Goal: Transaction & Acquisition: Obtain resource

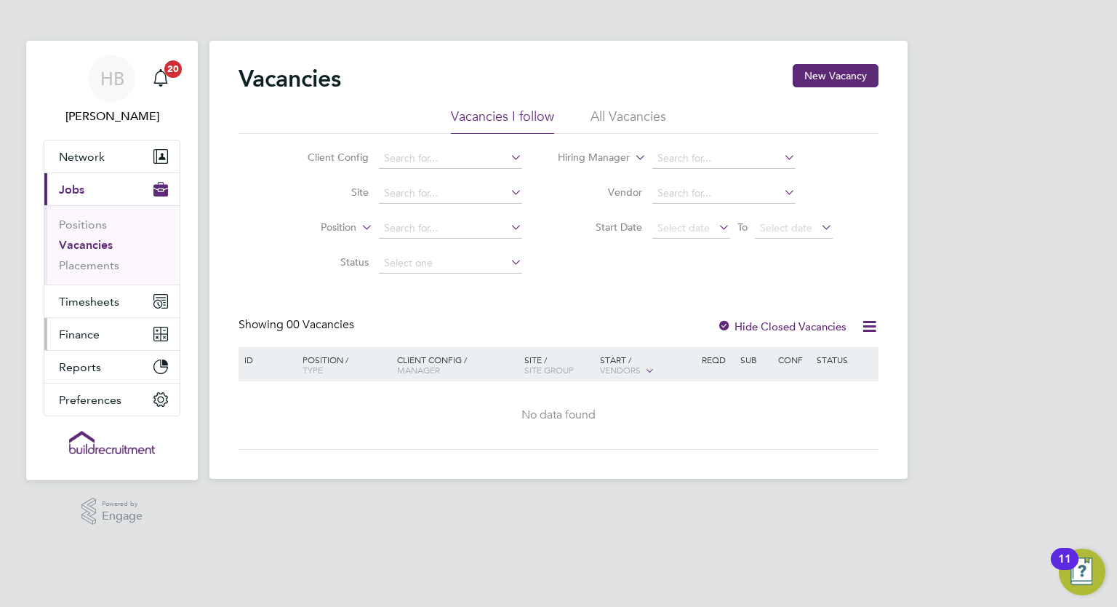
click at [106, 332] on button "Finance" at bounding box center [111, 334] width 135 height 32
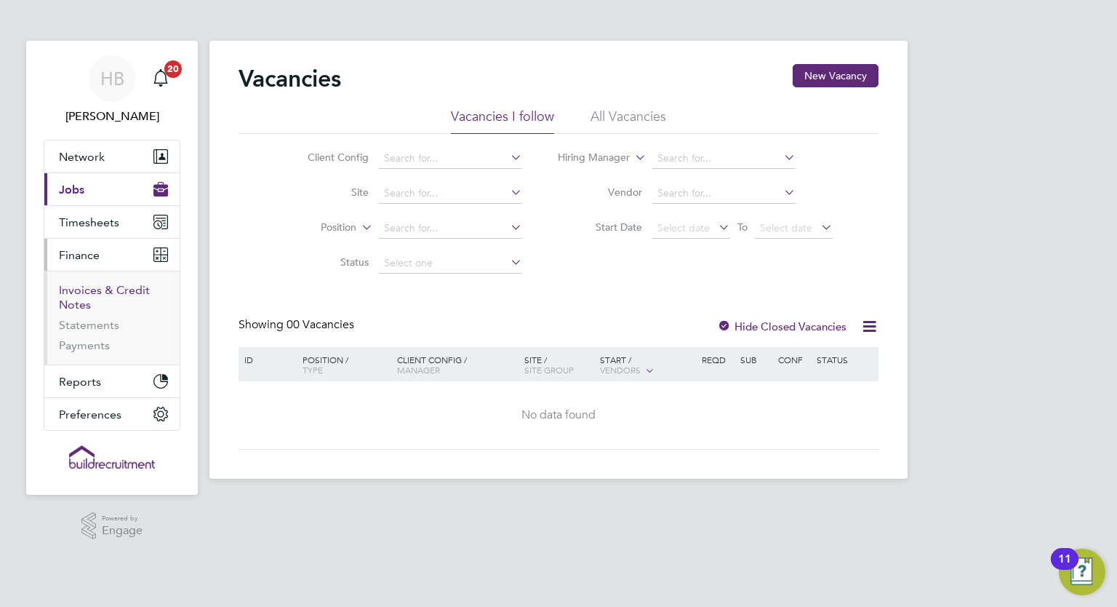
click at [101, 292] on link "Invoices & Credit Notes" at bounding box center [104, 297] width 91 height 28
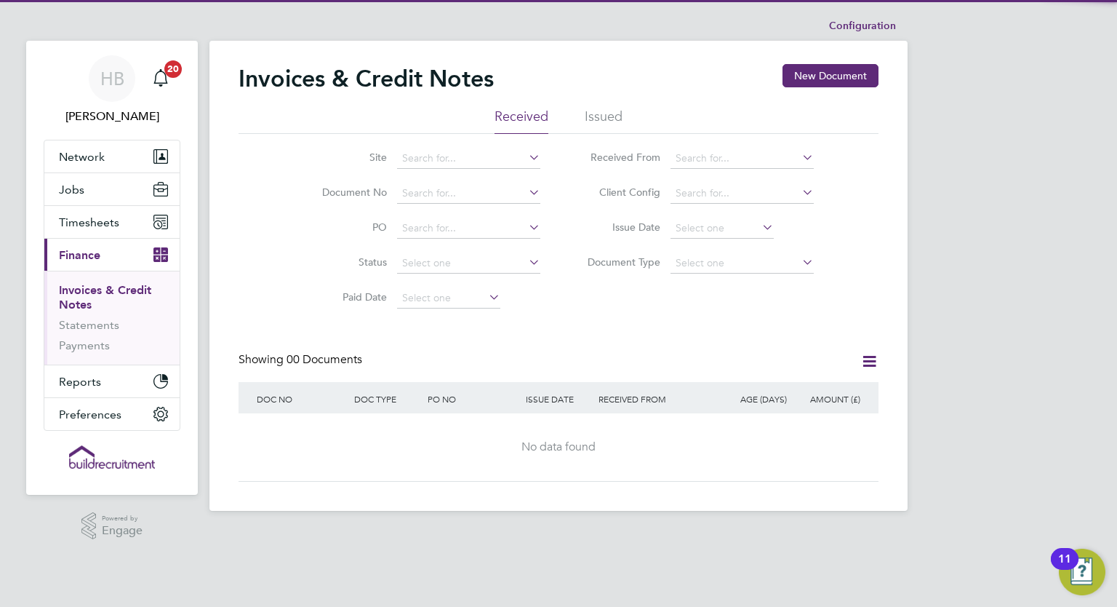
click at [602, 117] on li "Issued" at bounding box center [604, 121] width 38 height 26
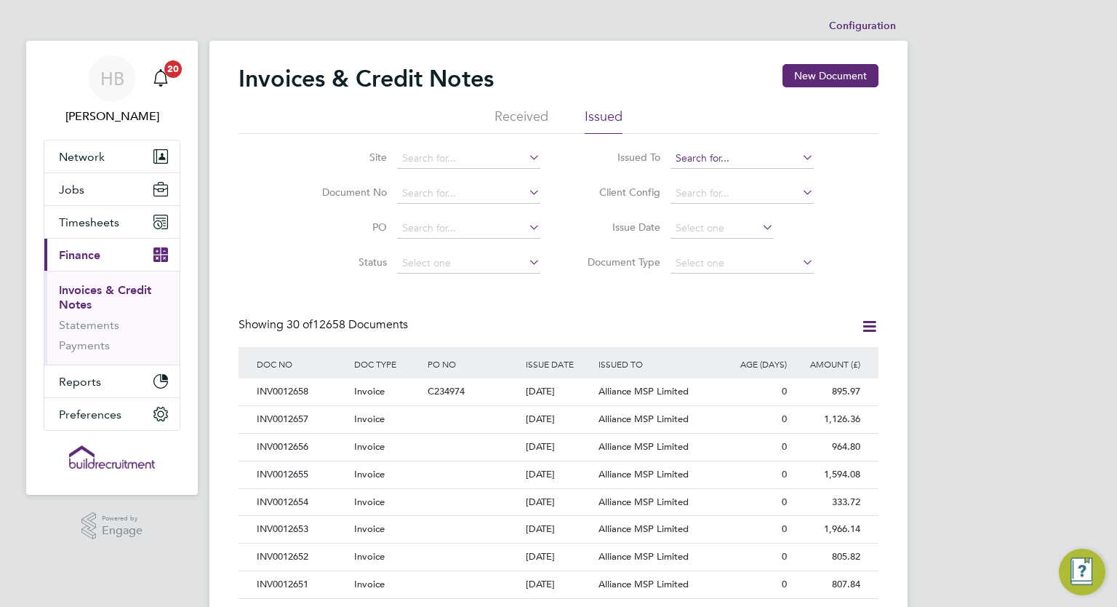
click at [687, 158] on input at bounding box center [742, 158] width 143 height 20
click at [723, 172] on li "Torus 62 Limited" at bounding box center [743, 178] width 144 height 20
type input "Torus62 Limited"
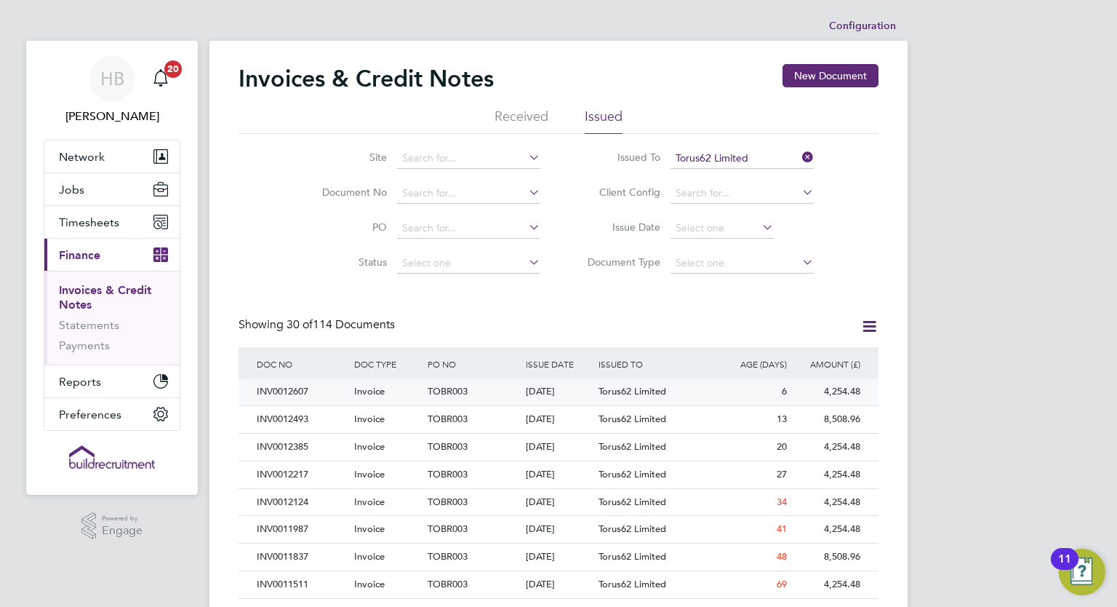
click at [587, 391] on div "[DATE]" at bounding box center [558, 391] width 73 height 27
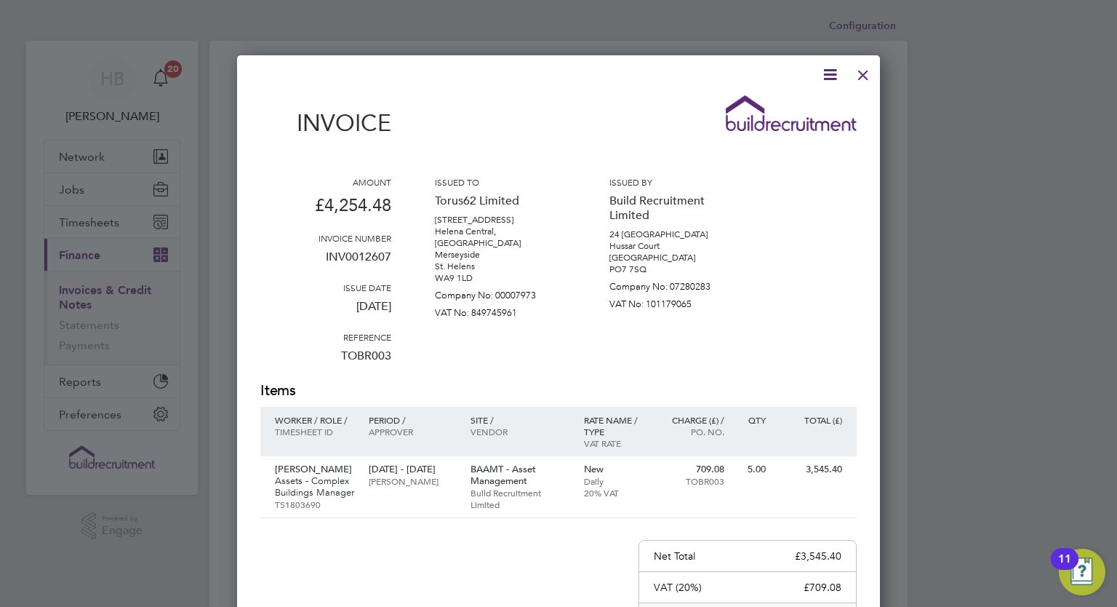
click at [861, 76] on div at bounding box center [863, 71] width 26 height 26
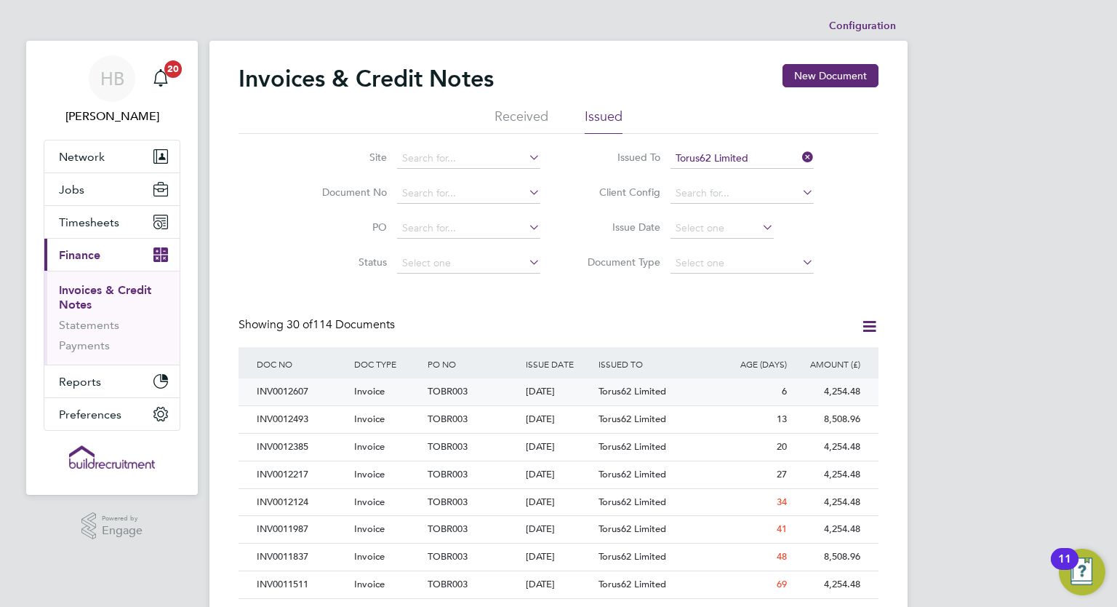
click at [466, 386] on span "TOBR003" at bounding box center [448, 391] width 40 height 12
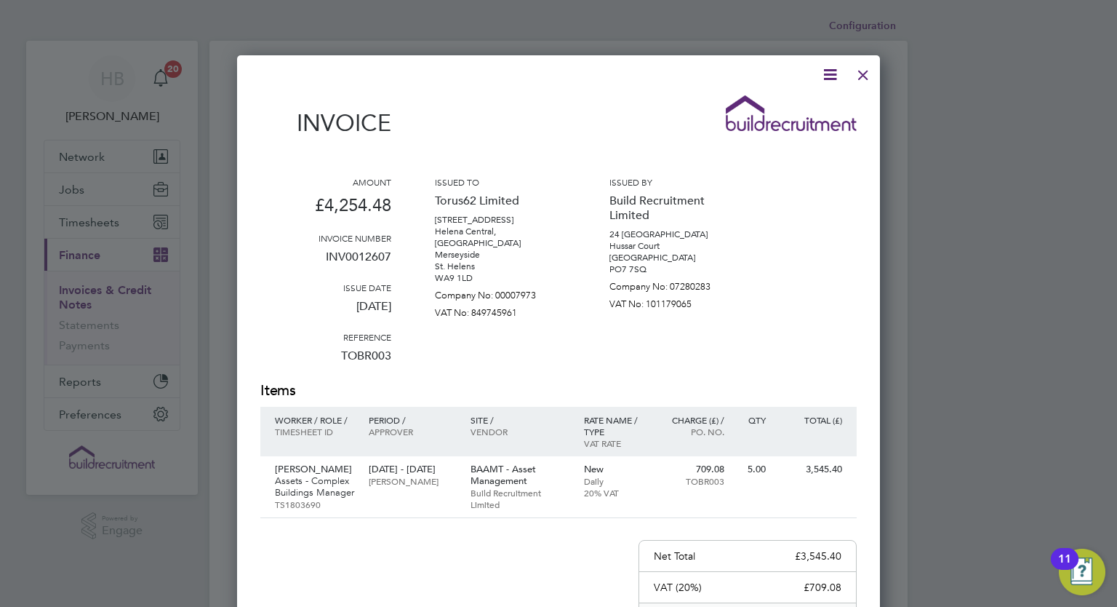
click at [836, 68] on icon at bounding box center [830, 74] width 18 height 18
click at [776, 106] on li "Download Invoice" at bounding box center [786, 109] width 100 height 20
click at [866, 76] on div at bounding box center [863, 71] width 26 height 26
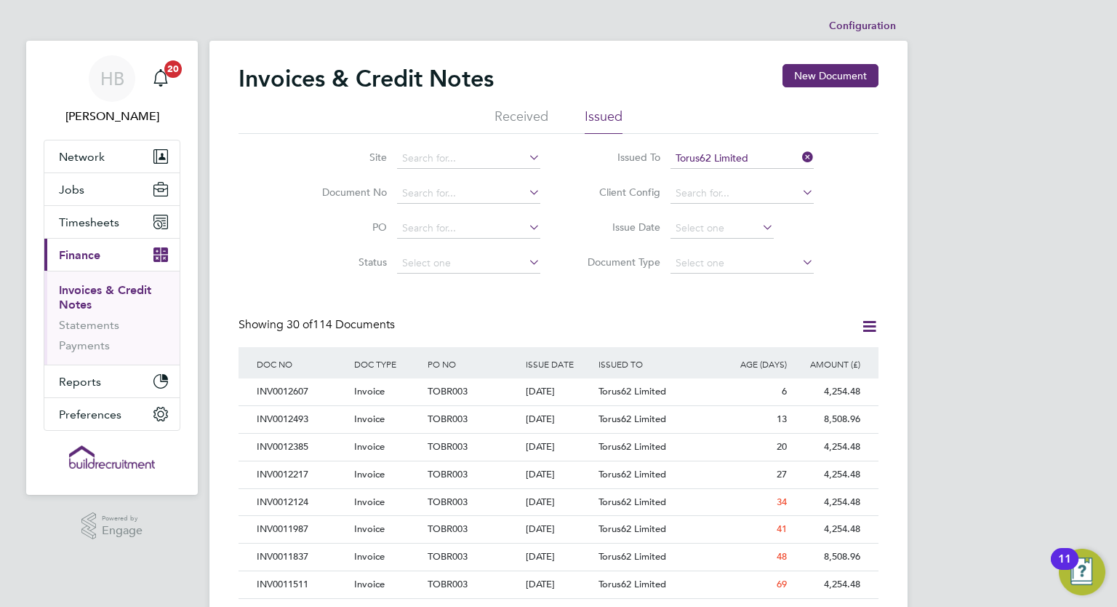
click at [799, 156] on icon at bounding box center [799, 157] width 0 height 20
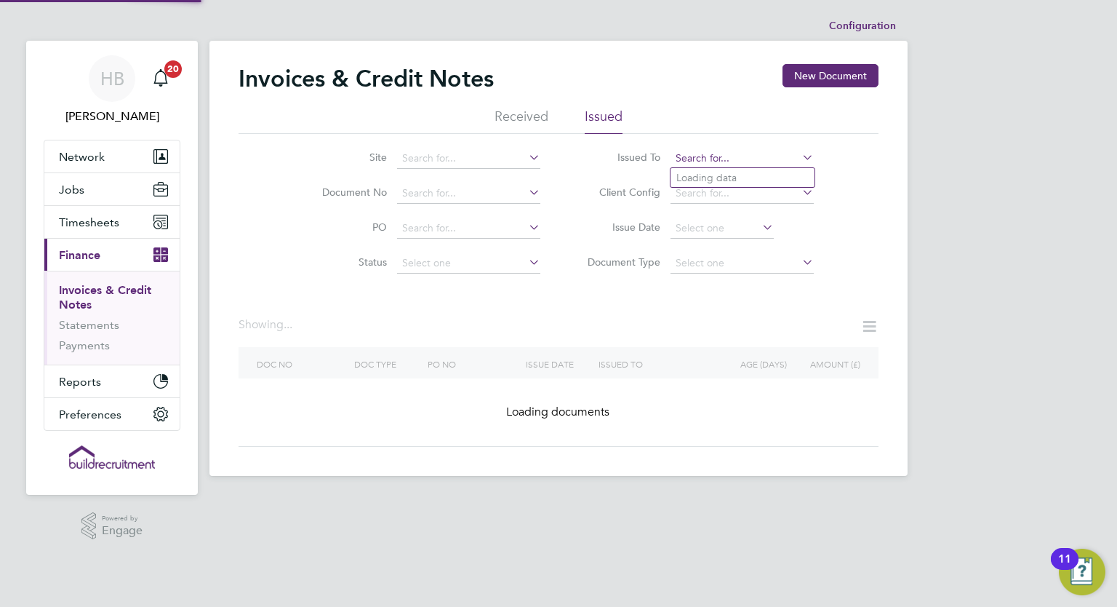
click at [777, 158] on input at bounding box center [742, 158] width 143 height 20
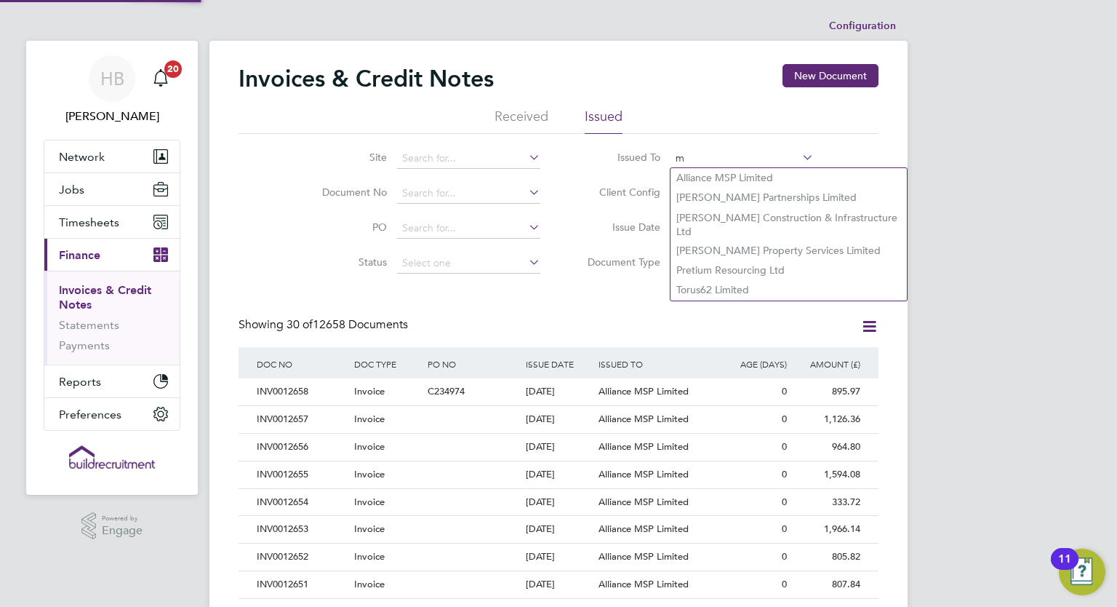
scroll to position [28, 99]
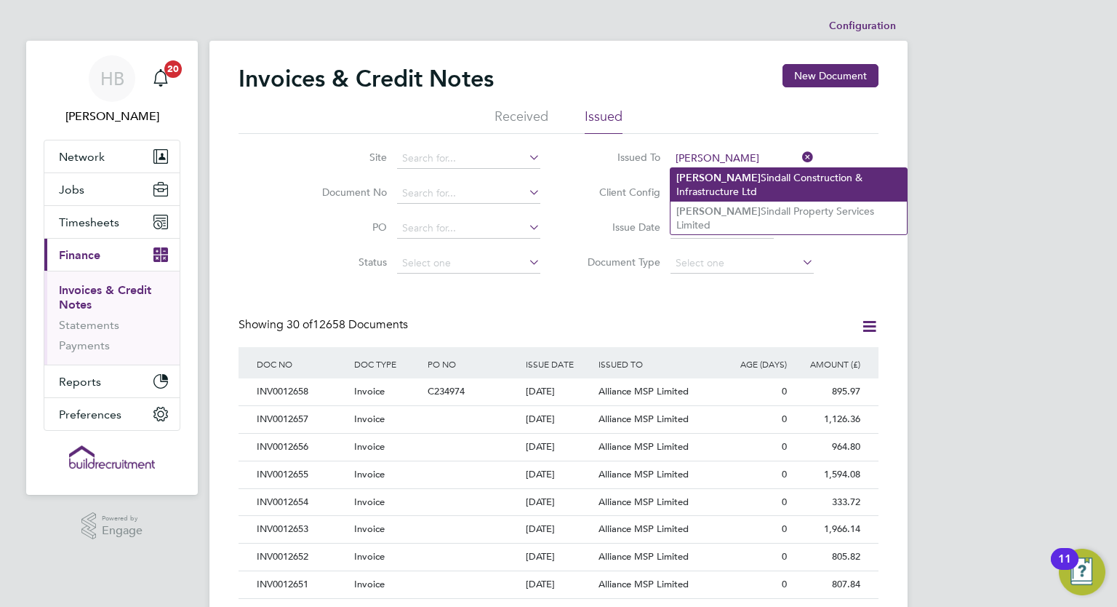
click at [767, 178] on li "[PERSON_NAME] Construction & Infrastructure Ltd" at bounding box center [789, 184] width 236 height 33
type input "[PERSON_NAME] Construction & Infrastructure Ltd"
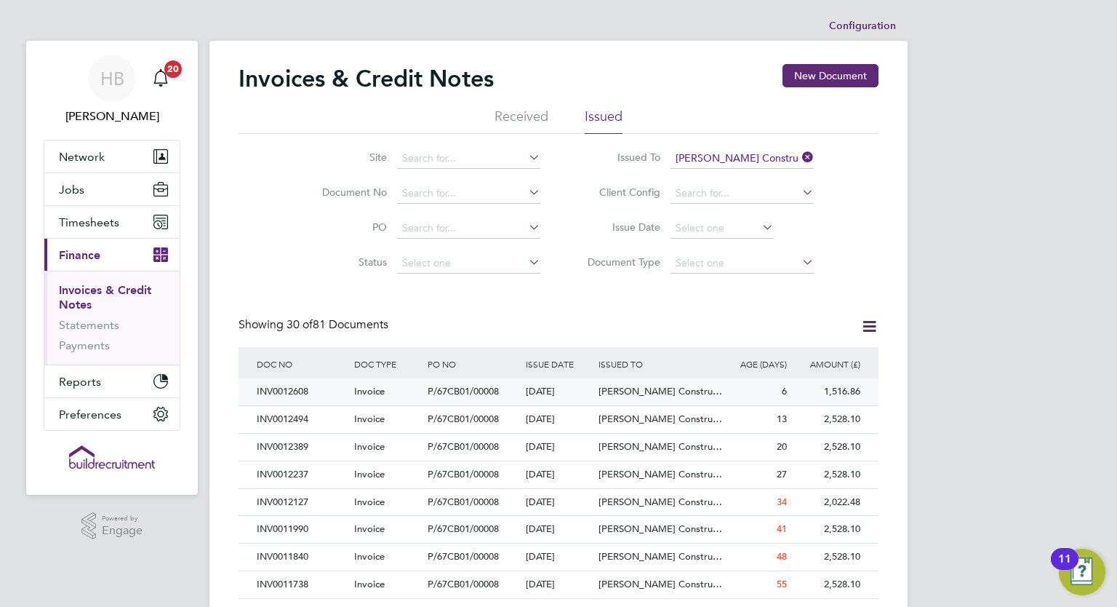
click at [375, 395] on span "Invoice" at bounding box center [369, 391] width 31 height 12
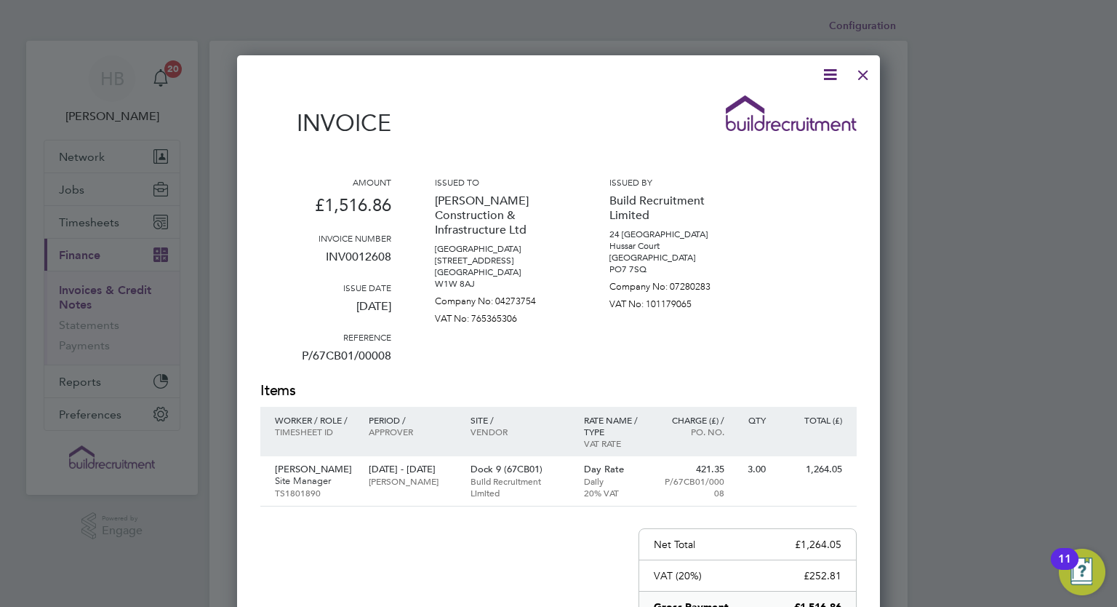
click at [836, 71] on icon at bounding box center [830, 74] width 18 height 18
click at [781, 105] on li "Download Invoice" at bounding box center [786, 109] width 100 height 20
click at [858, 74] on div at bounding box center [863, 71] width 26 height 26
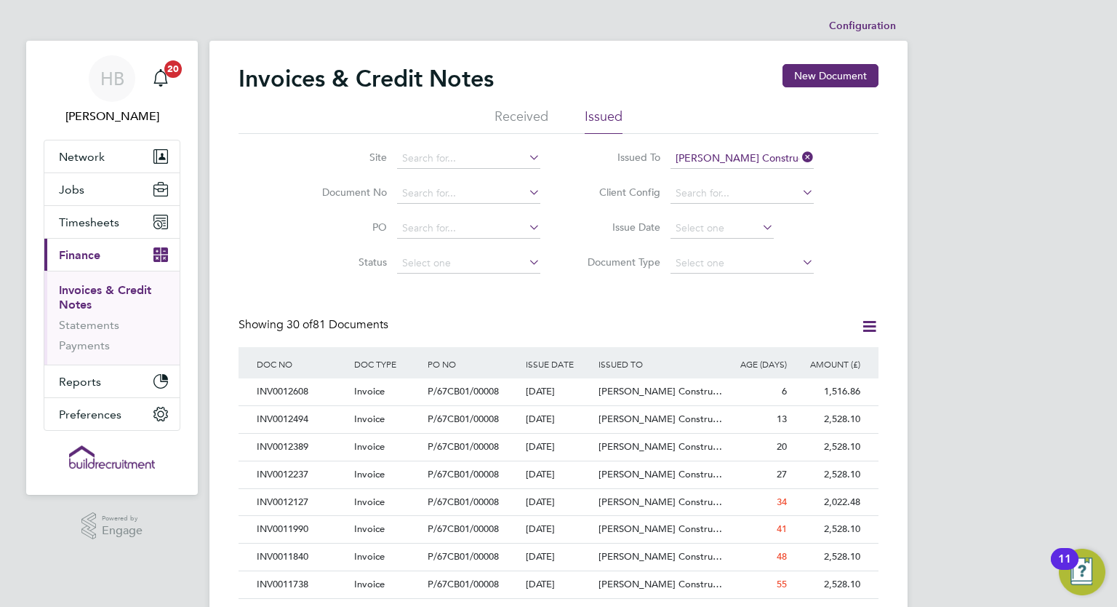
click at [799, 153] on icon at bounding box center [799, 157] width 0 height 20
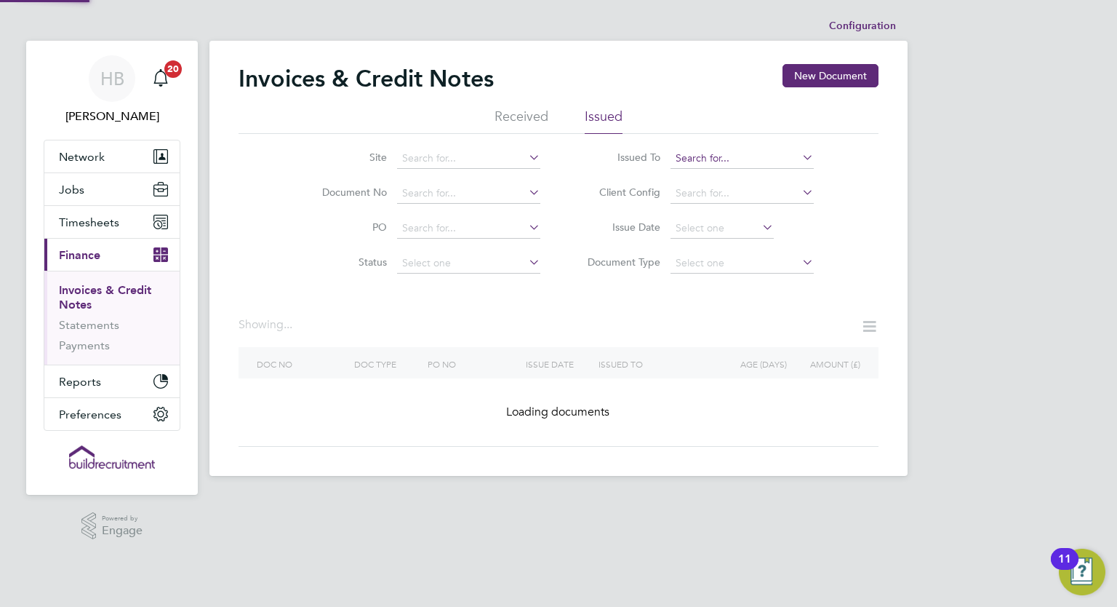
click at [789, 149] on input at bounding box center [742, 158] width 143 height 20
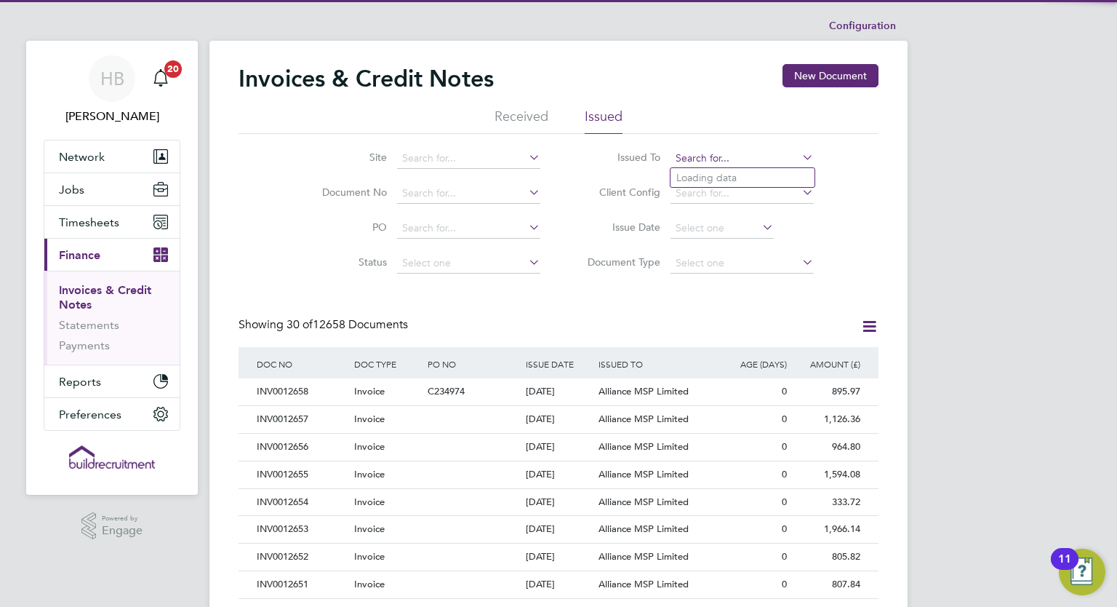
scroll to position [28, 99]
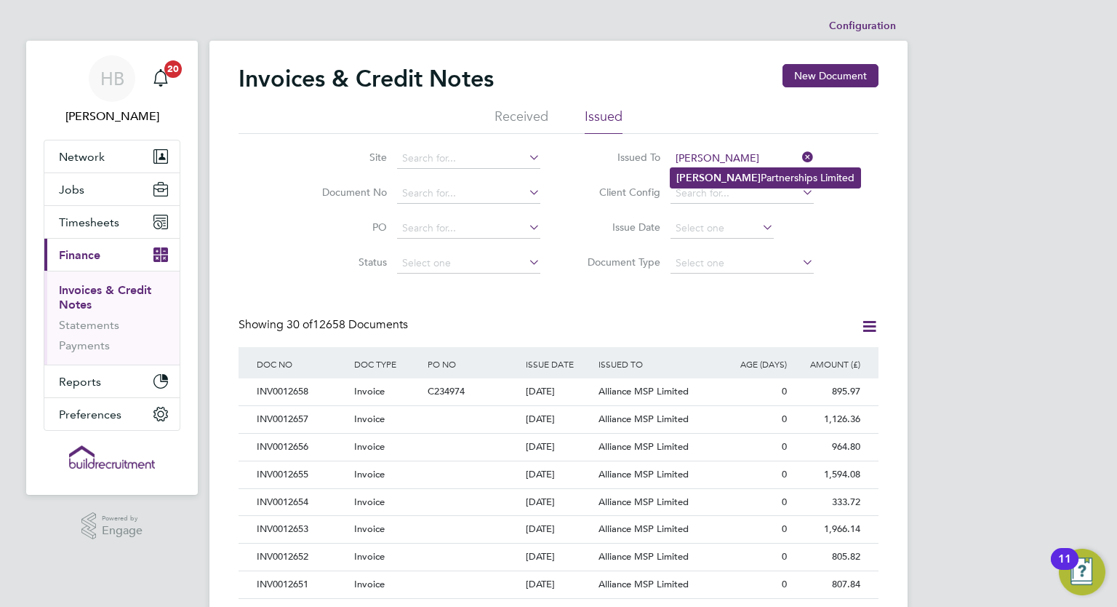
click at [759, 169] on li "[PERSON_NAME] Partnerships Limited" at bounding box center [766, 178] width 190 height 20
type input "[PERSON_NAME] Partnerships Limited"
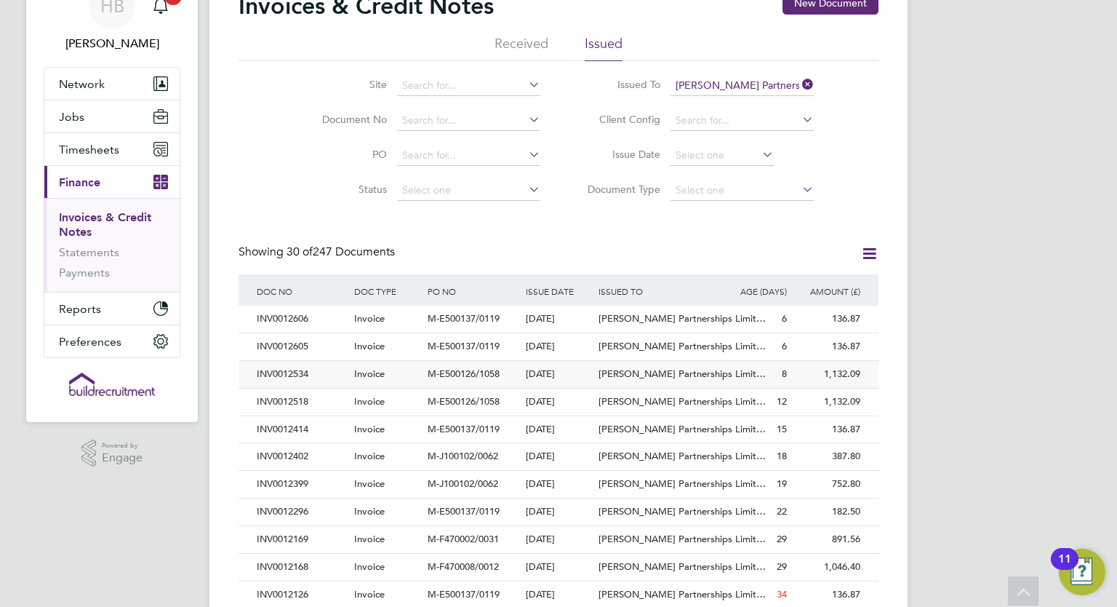
click at [487, 380] on div "M-E500126/1058" at bounding box center [472, 374] width 97 height 27
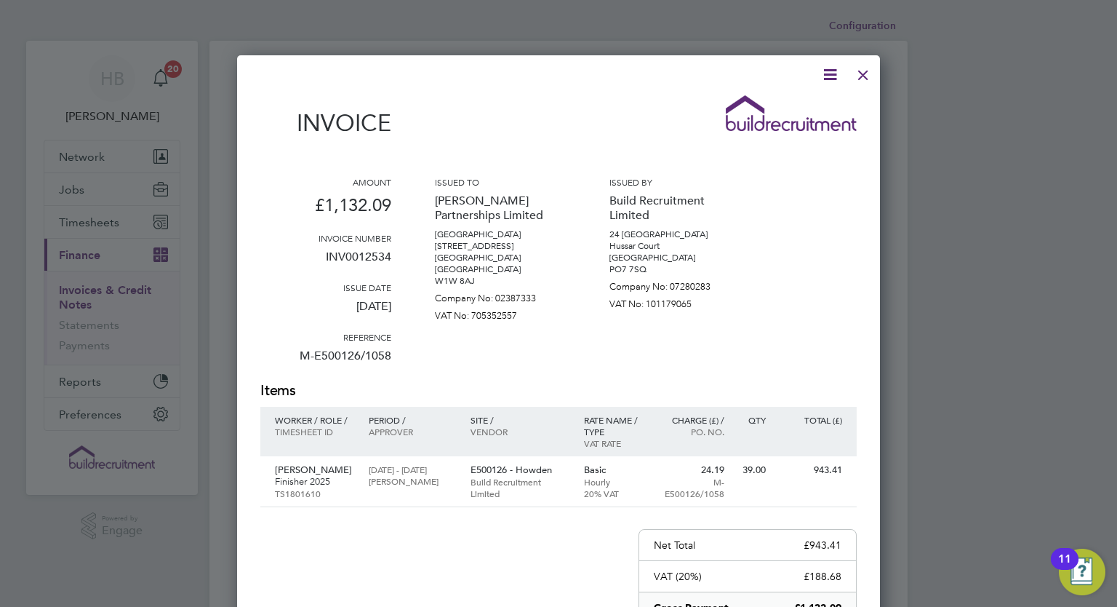
drag, startPoint x: 869, startPoint y: 74, endPoint x: 815, endPoint y: 185, distance: 123.0
click at [869, 73] on div at bounding box center [863, 71] width 26 height 26
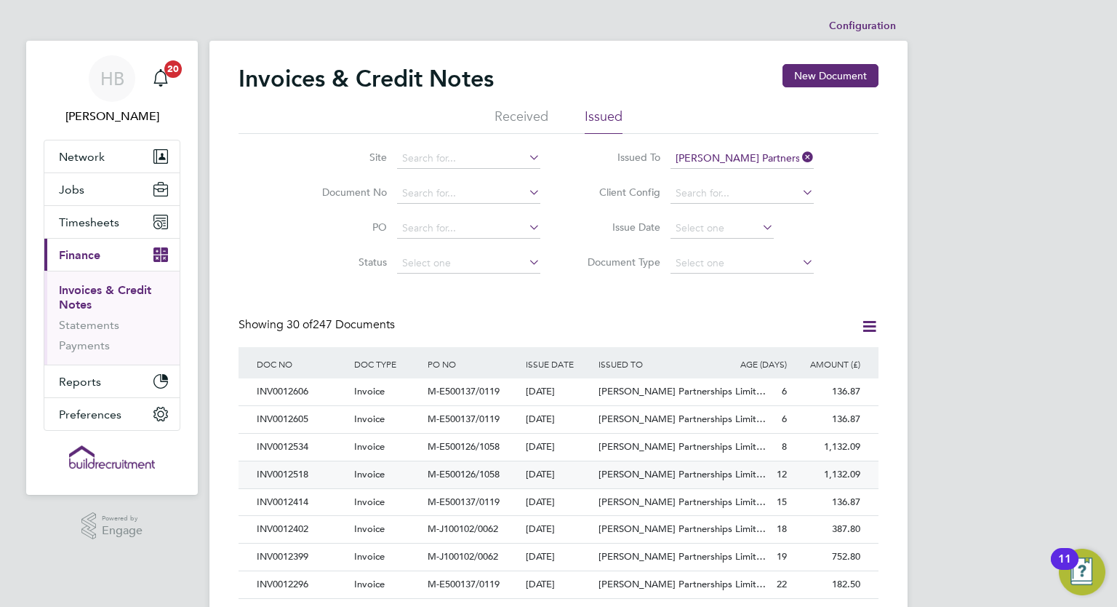
click at [322, 470] on div "INV0012518" at bounding box center [301, 474] width 97 height 27
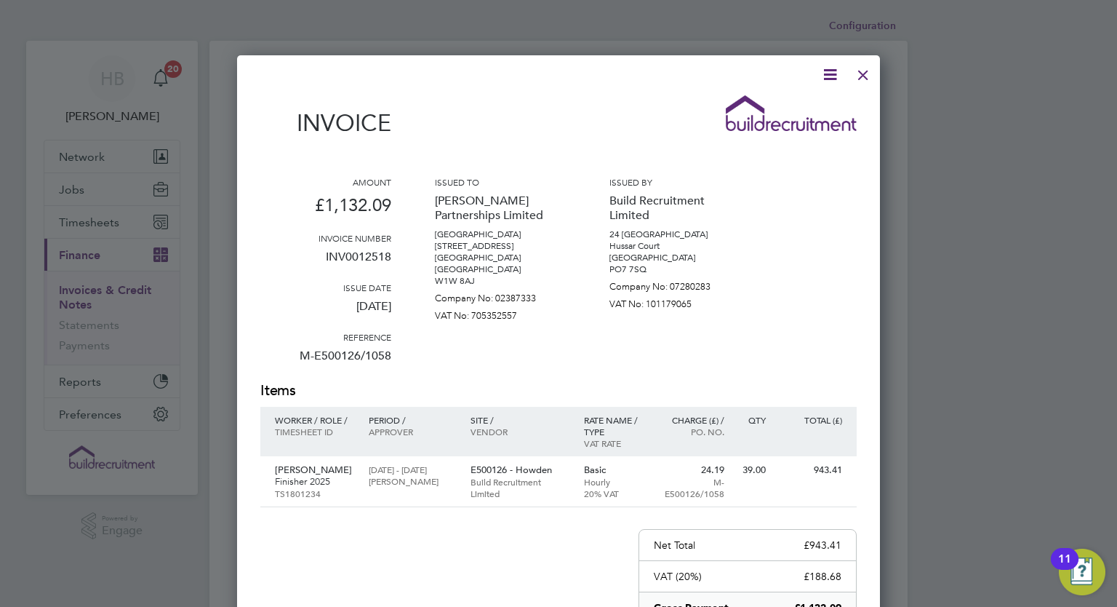
click at [864, 73] on div at bounding box center [863, 71] width 26 height 26
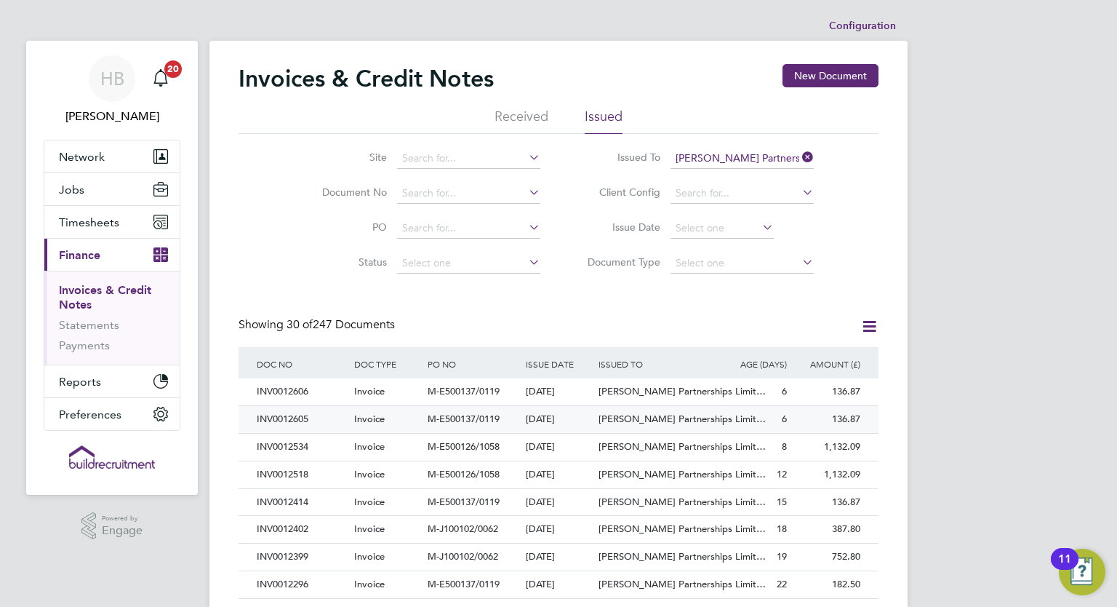
click at [336, 423] on div "INV0012605" at bounding box center [301, 419] width 97 height 27
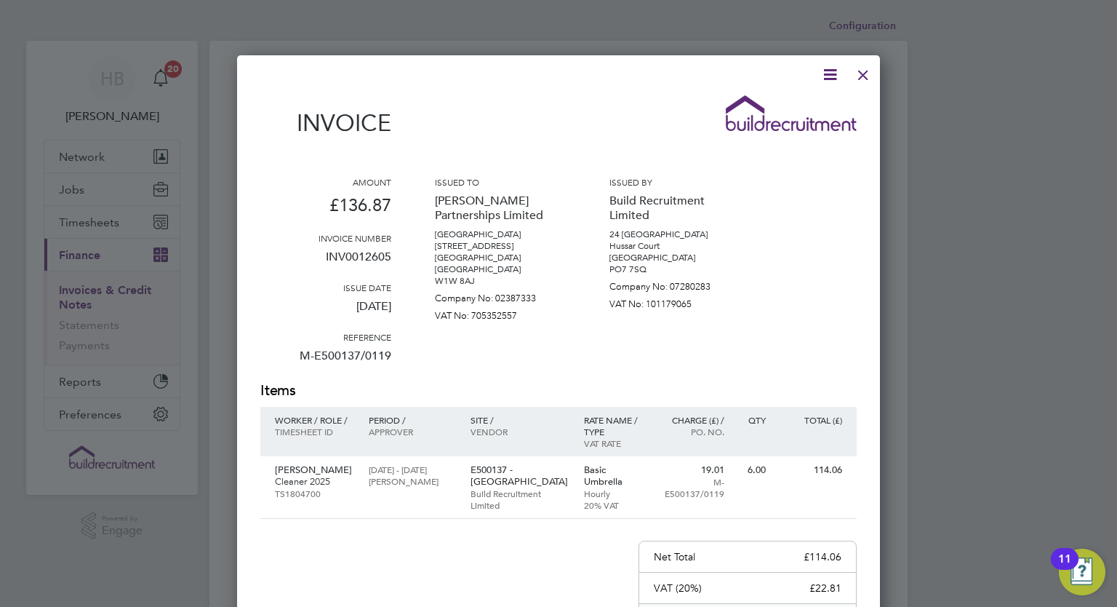
click at [832, 76] on icon at bounding box center [830, 74] width 18 height 18
click at [791, 108] on li "Download Invoice" at bounding box center [786, 109] width 100 height 20
click at [858, 84] on div at bounding box center [863, 71] width 26 height 26
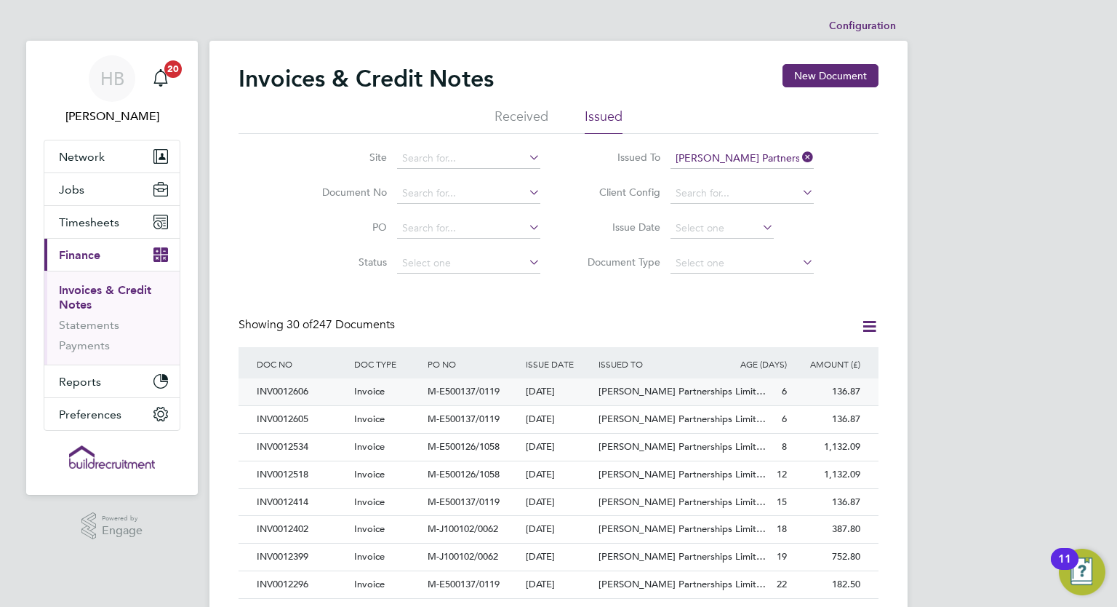
click at [367, 396] on span "Invoice" at bounding box center [369, 391] width 31 height 12
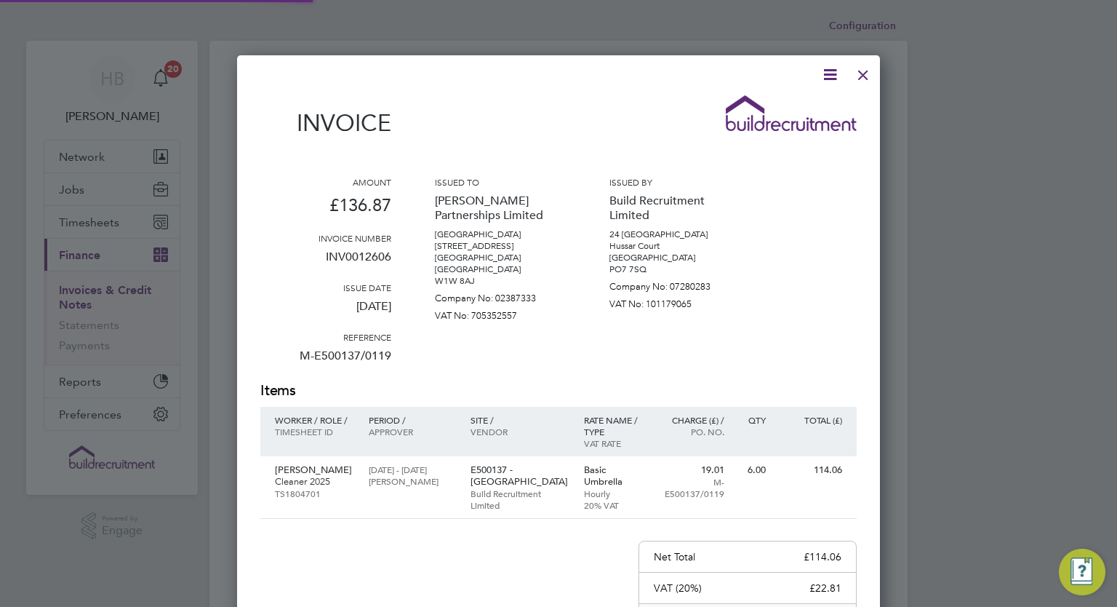
scroll to position [765, 644]
click at [830, 75] on icon at bounding box center [830, 74] width 18 height 18
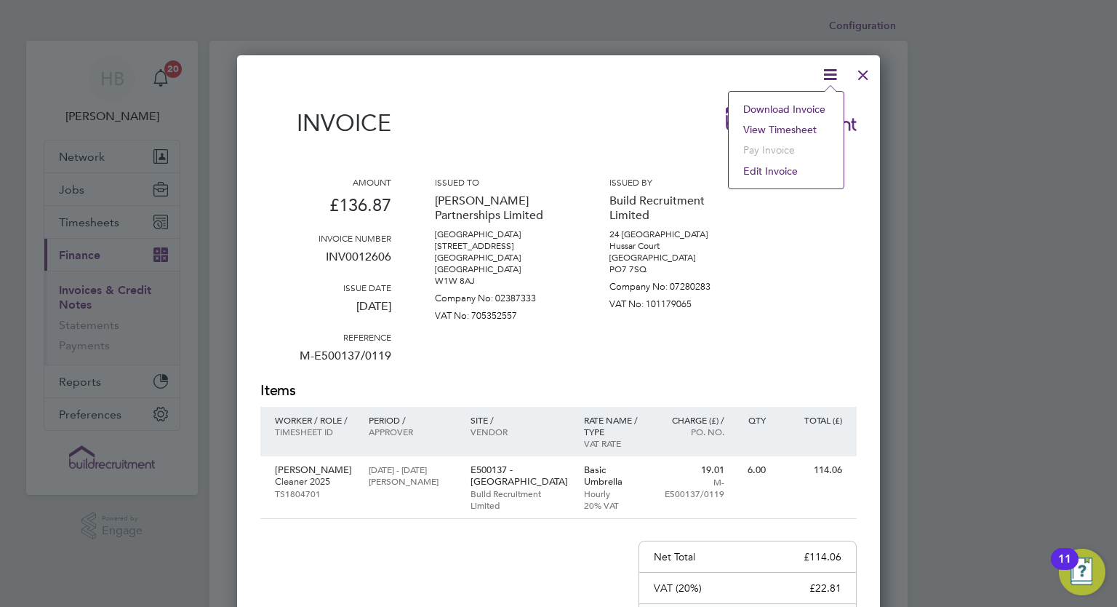
click at [789, 105] on li "Download Invoice" at bounding box center [786, 109] width 100 height 20
